Goal: Information Seeking & Learning: Learn about a topic

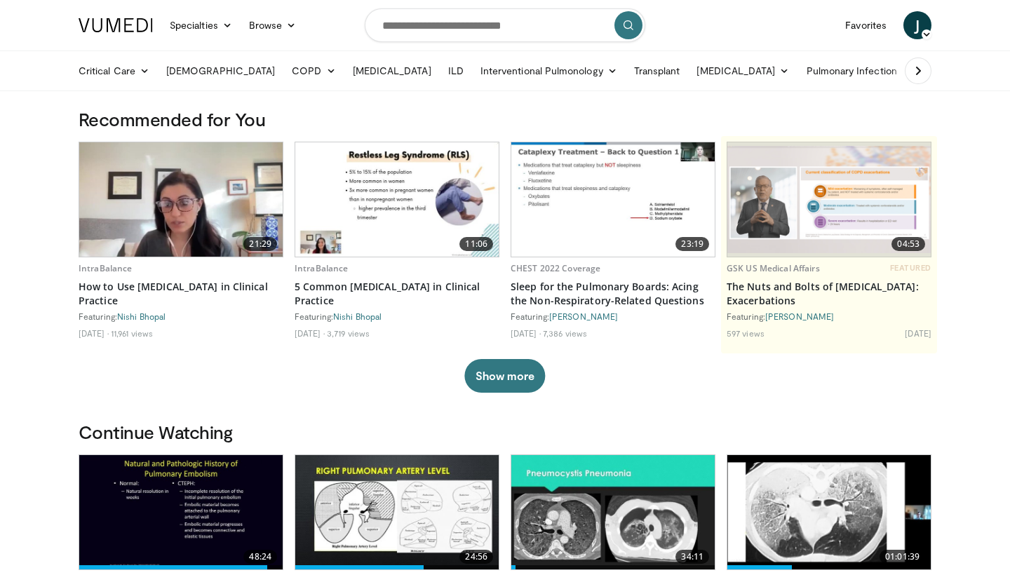
click at [919, 69] on link "Sleep Disorders" at bounding box center [970, 71] width 102 height 28
click at [853, 147] on link "[MEDICAL_DATA]" at bounding box center [936, 148] width 167 height 22
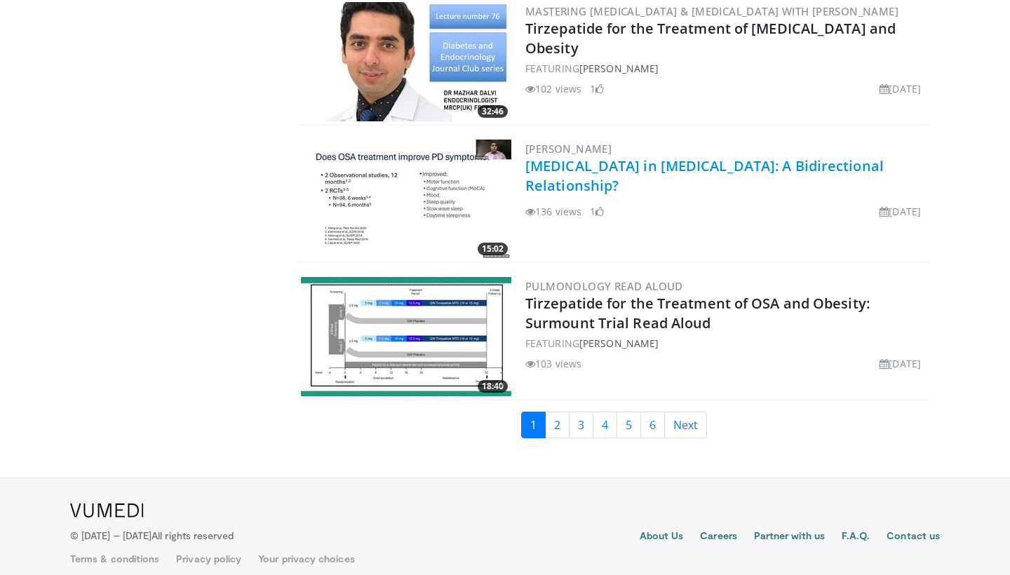
scroll to position [3194, 0]
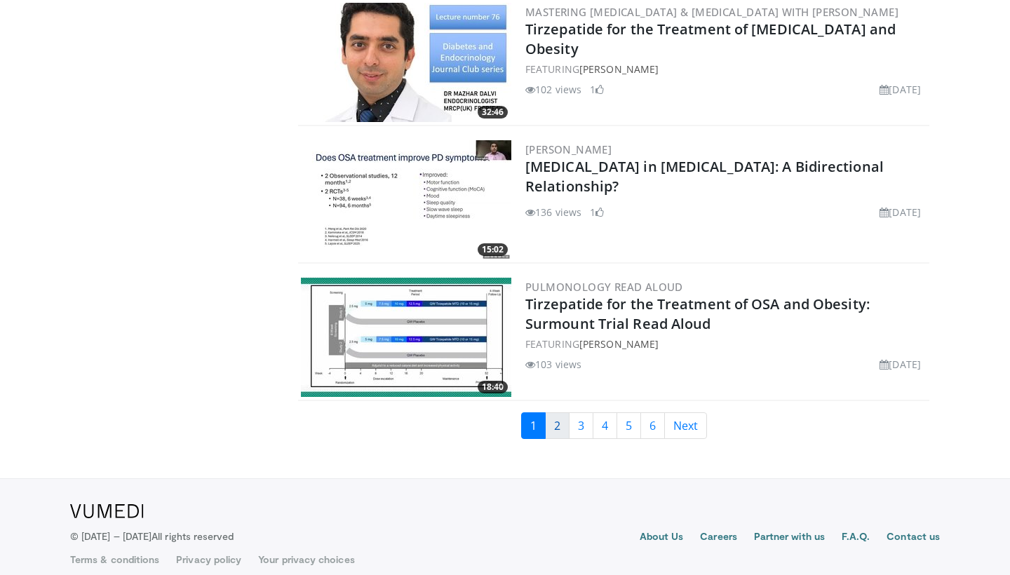
click at [554, 420] on link "2" at bounding box center [557, 425] width 25 height 27
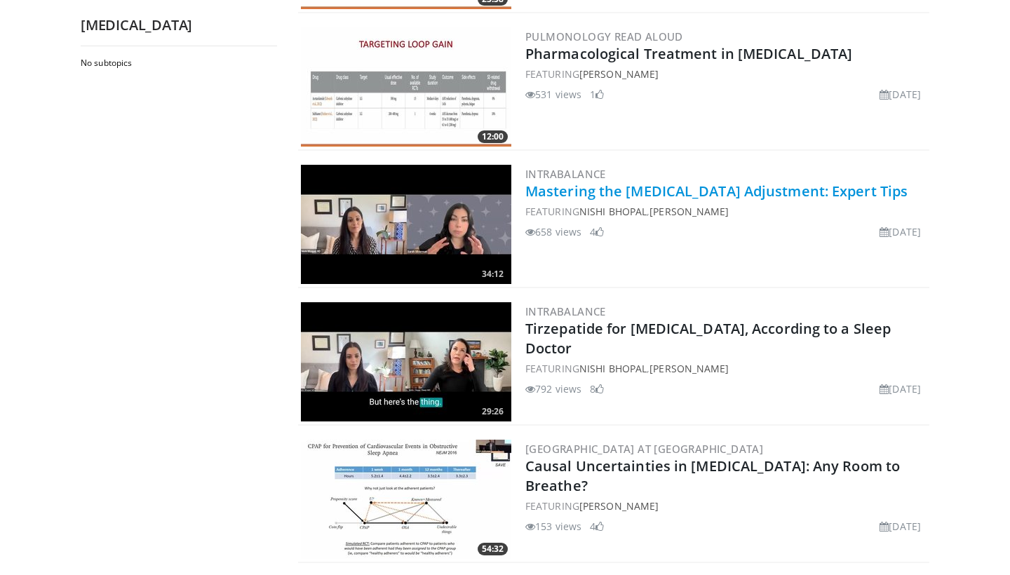
scroll to position [270, 0]
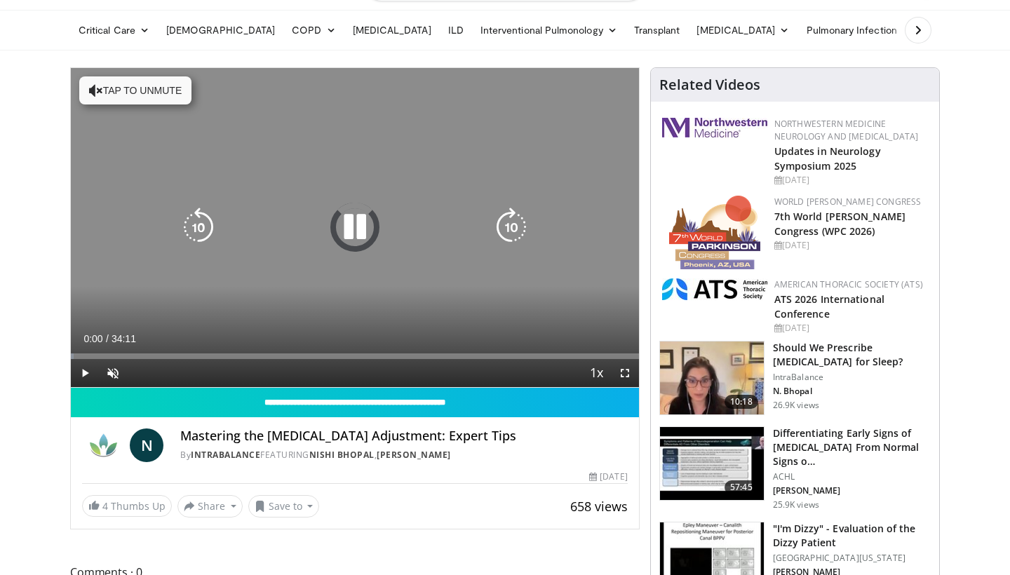
scroll to position [41, 0]
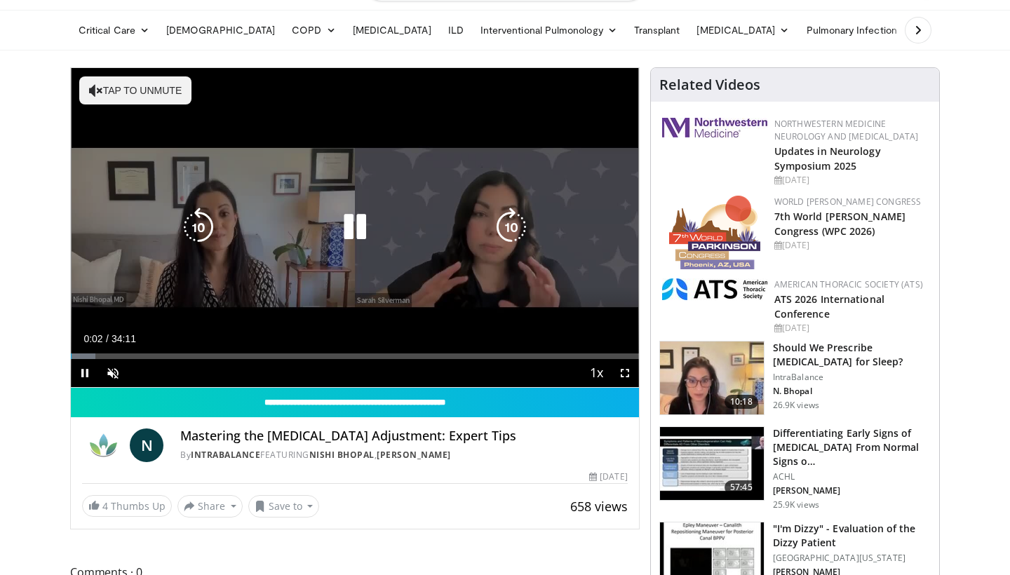
click at [362, 223] on icon "Video Player" at bounding box center [354, 227] width 39 height 39
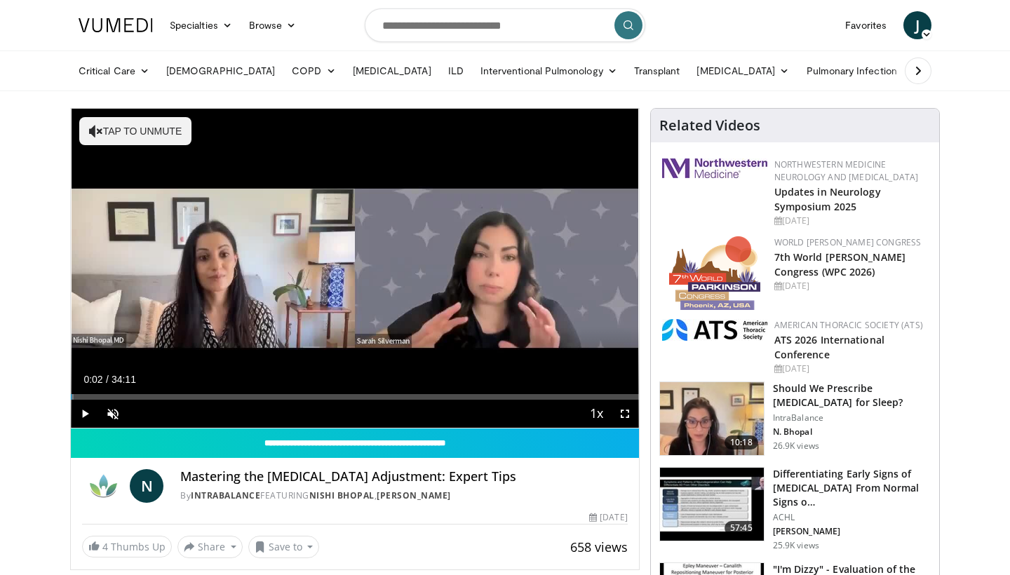
scroll to position [0, 0]
